Goal: Task Accomplishment & Management: Manage account settings

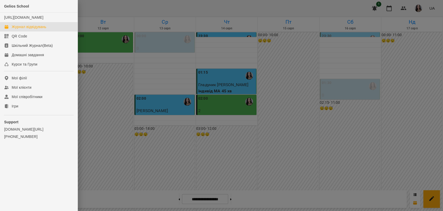
scroll to position [592, 0]
click at [326, 126] on div at bounding box center [221, 105] width 443 height 211
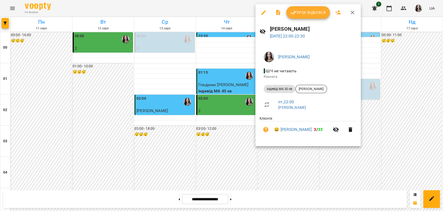
click at [209, 139] on div at bounding box center [221, 105] width 443 height 211
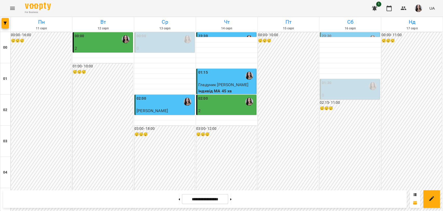
scroll to position [592, 0]
click at [13, 8] on icon "Menu" at bounding box center [12, 8] width 5 height 3
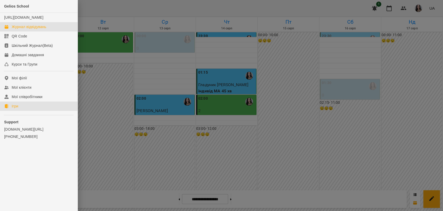
click at [25, 111] on link "Ігри" at bounding box center [39, 105] width 78 height 9
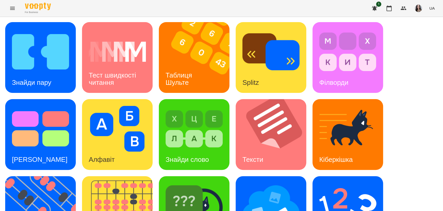
scroll to position [118, 0]
click at [59, 176] on img at bounding box center [43, 211] width 77 height 71
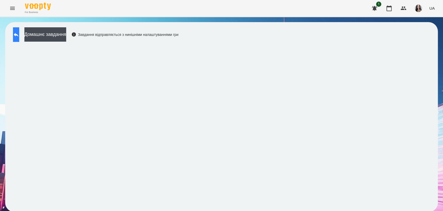
click at [19, 34] on icon at bounding box center [16, 34] width 6 height 6
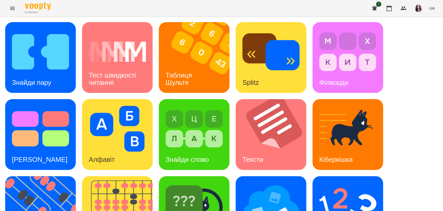
scroll to position [118, 0]
click at [45, 176] on img at bounding box center [43, 211] width 77 height 71
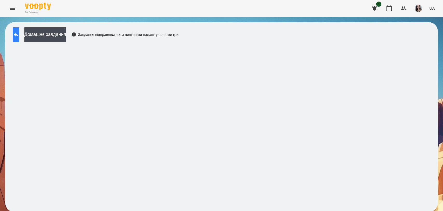
click at [17, 33] on button at bounding box center [16, 34] width 6 height 15
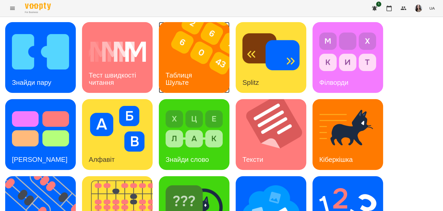
click at [179, 65] on div "Таблиця Шульте" at bounding box center [180, 79] width 42 height 28
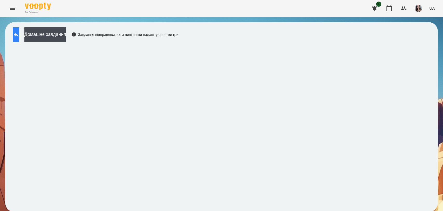
click at [18, 36] on icon at bounding box center [16, 34] width 6 height 6
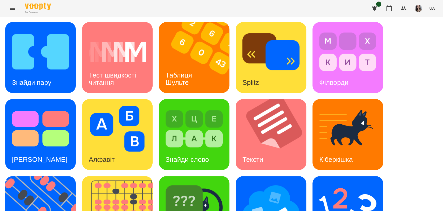
scroll to position [118, 0]
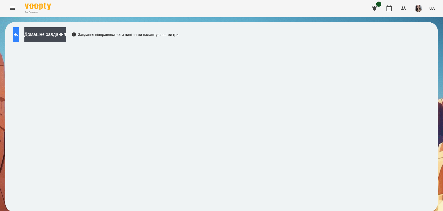
click at [19, 32] on icon at bounding box center [16, 34] width 6 height 6
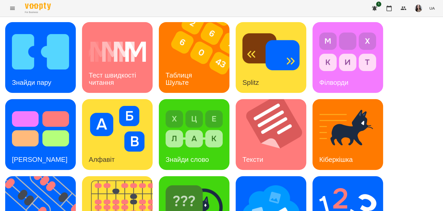
scroll to position [118, 0]
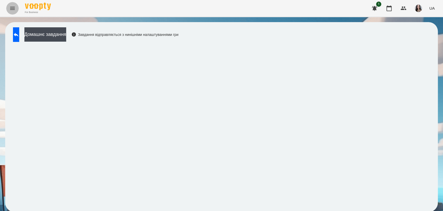
click at [16, 6] on button "Menu" at bounding box center [12, 8] width 12 height 12
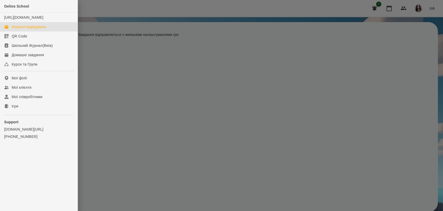
click at [25, 29] on div "Журнал відвідувань" at bounding box center [29, 26] width 35 height 5
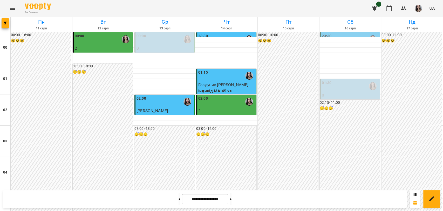
scroll to position [473, 0]
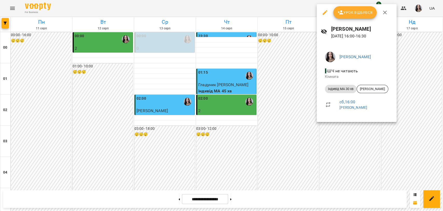
click at [362, 16] on button "Урок відбувся" at bounding box center [355, 12] width 44 height 12
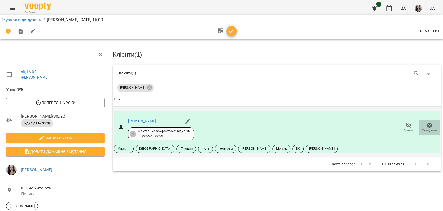
click at [427, 123] on icon "button" at bounding box center [429, 125] width 5 height 5
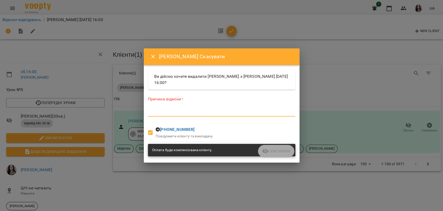
click at [189, 111] on textarea at bounding box center [221, 112] width 147 height 5
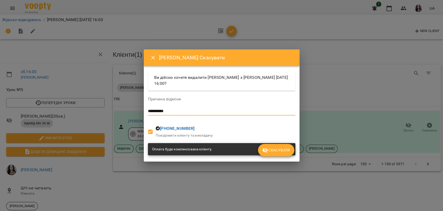
type textarea "**********"
click at [280, 152] on span "Скасувати" at bounding box center [276, 150] width 28 height 6
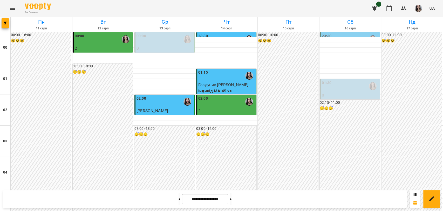
scroll to position [592, 0]
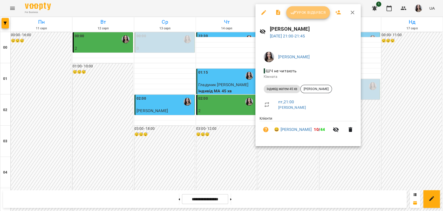
click at [302, 7] on button "Урок відбувся" at bounding box center [308, 12] width 44 height 12
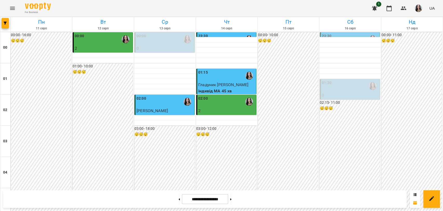
scroll to position [592, 0]
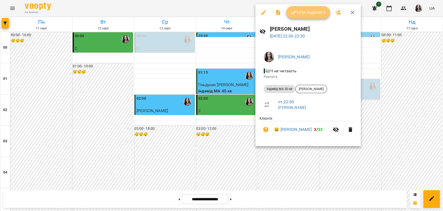
click at [302, 12] on span "Урок відбувся" at bounding box center [308, 12] width 35 height 6
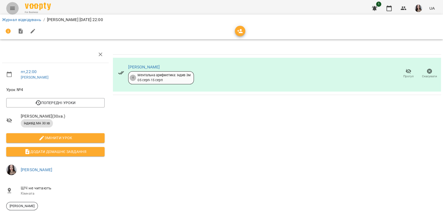
click at [15, 9] on icon "Menu" at bounding box center [12, 8] width 6 height 6
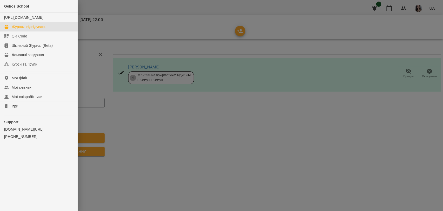
click at [37, 29] on div "Журнал відвідувань" at bounding box center [29, 26] width 35 height 5
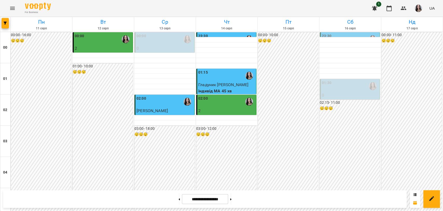
scroll to position [592, 0]
